Goal: Information Seeking & Learning: Check status

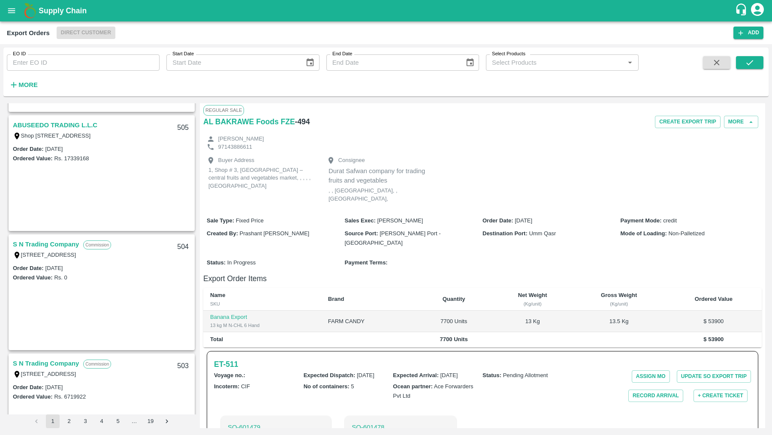
scroll to position [234, 0]
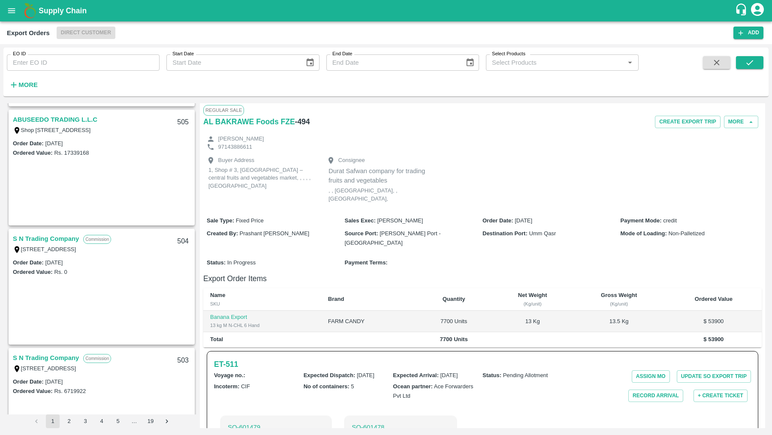
click at [129, 178] on div "Order Date : 20 Aug 2025 Ordered Value: Rs. 17339168" at bounding box center [101, 182] width 184 height 87
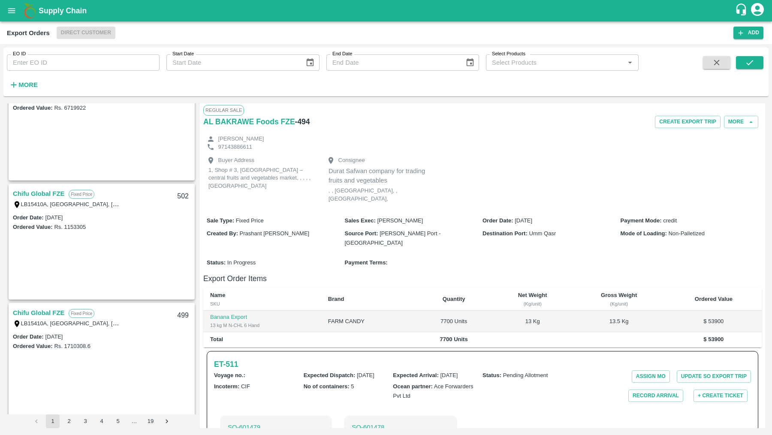
scroll to position [520, 0]
click at [6, 8] on button "open drawer" at bounding box center [12, 11] width 20 height 20
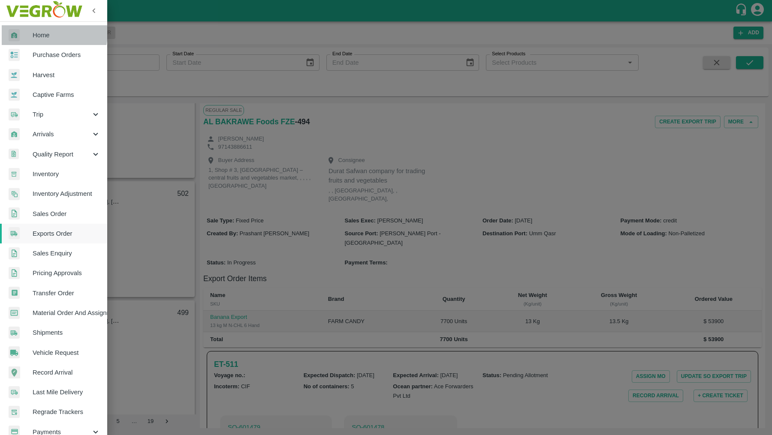
click at [39, 33] on span "Home" at bounding box center [67, 34] width 68 height 9
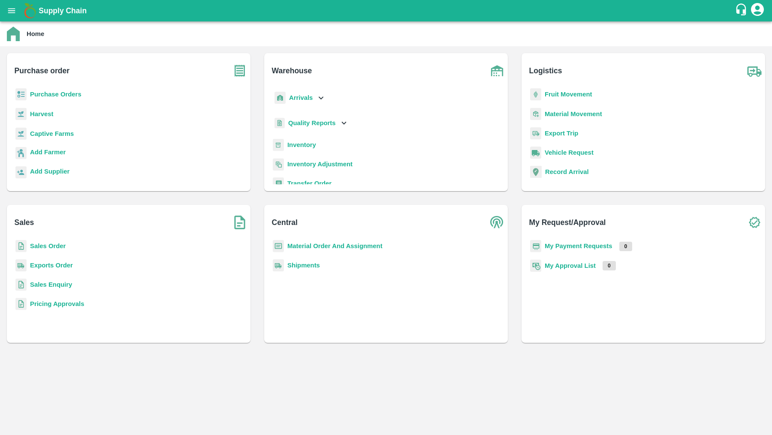
click at [48, 246] on b "Sales Order" at bounding box center [48, 246] width 36 height 7
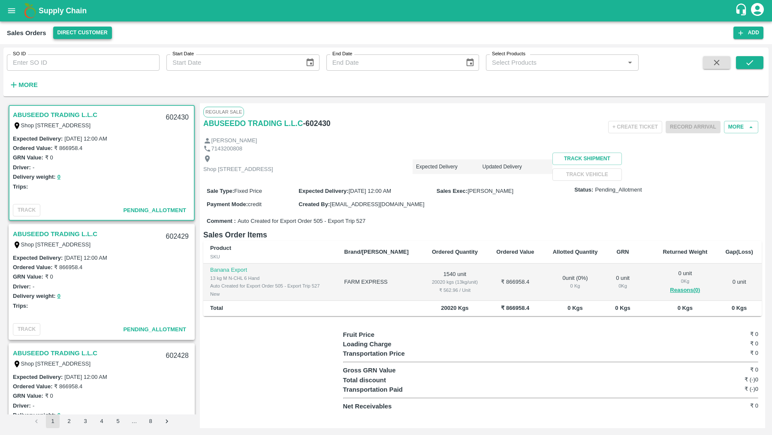
click at [85, 30] on button "Direct Customer" at bounding box center [82, 33] width 59 height 12
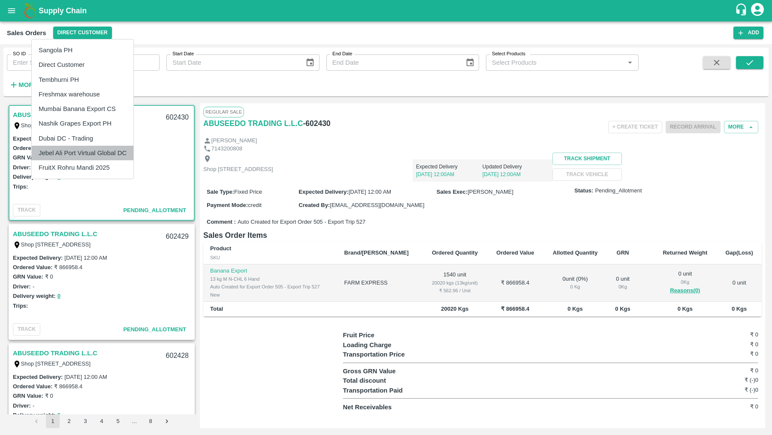
click at [120, 152] on li "Jebel Ali Port Virtual Global DC" at bounding box center [83, 153] width 102 height 15
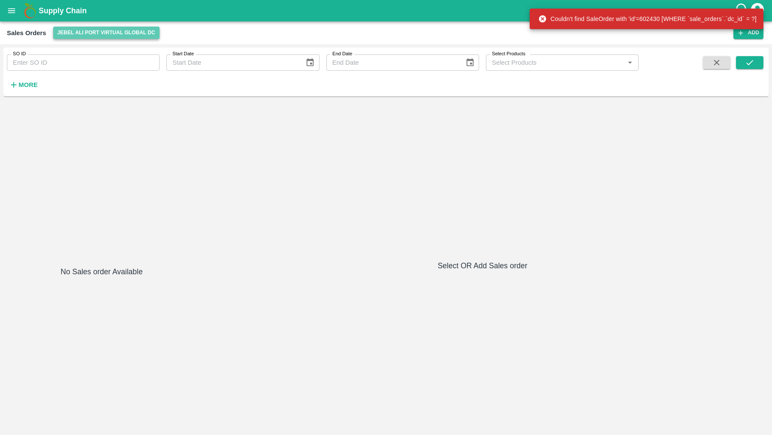
click at [120, 28] on button "Jebel Ali Port Virtual Global DC" at bounding box center [106, 33] width 106 height 12
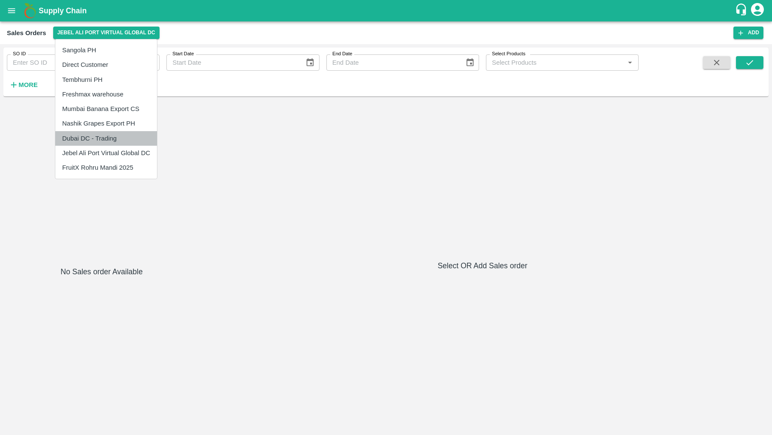
click at [117, 137] on li "Dubai DC - Trading" at bounding box center [106, 138] width 102 height 15
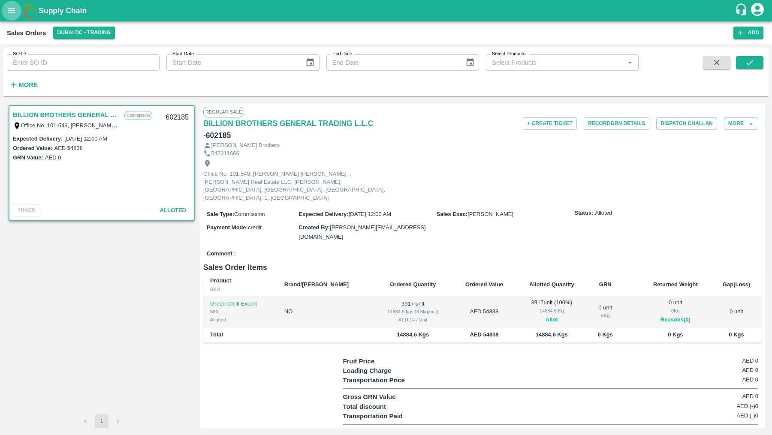
click at [14, 6] on icon "open drawer" at bounding box center [11, 10] width 9 height 9
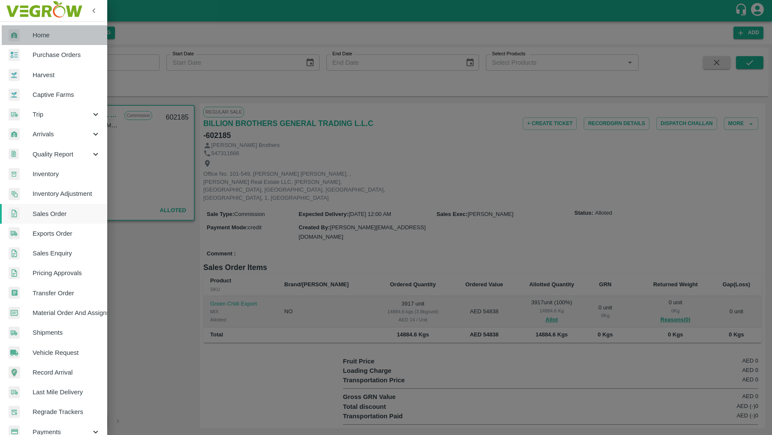
click at [69, 40] on link "Home" at bounding box center [53, 35] width 107 height 20
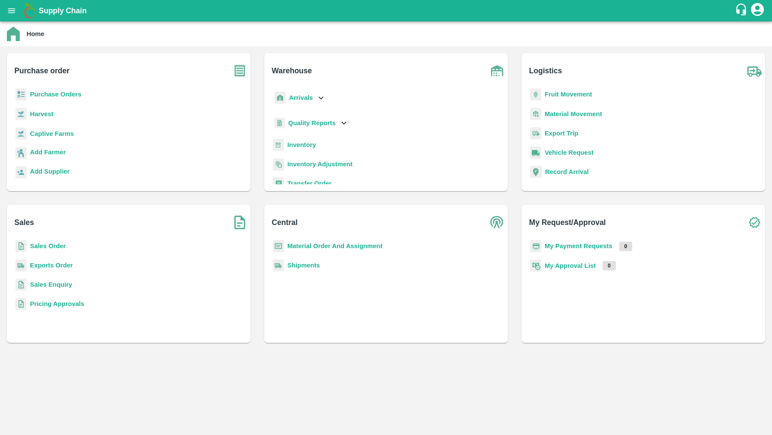
click at [312, 143] on b "Inventory" at bounding box center [301, 145] width 29 height 7
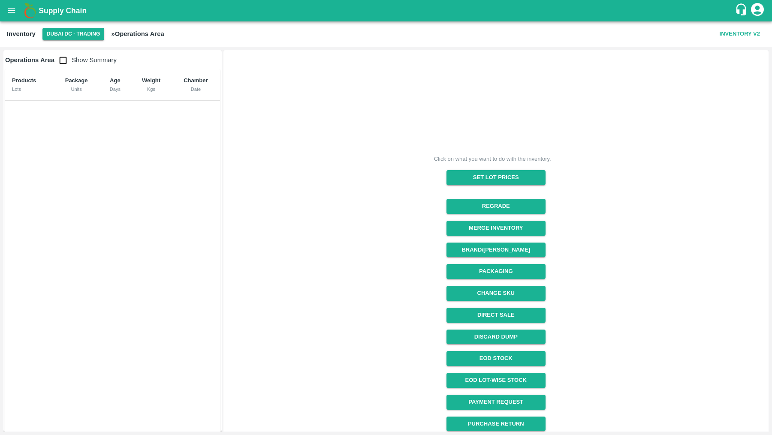
click at [84, 58] on span "Show Summary" at bounding box center [85, 60] width 62 height 7
click at [61, 60] on input "checkbox" at bounding box center [62, 60] width 17 height 17
checkbox input "true"
